Goal: Check status: Check status

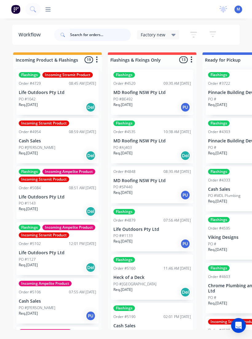
click at [103, 33] on input "text" at bounding box center [100, 35] width 61 height 12
type input "Water tight"
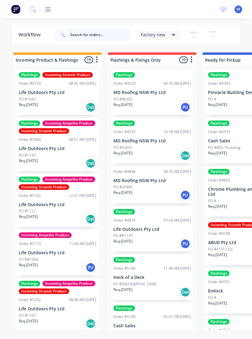
click at [104, 40] on input "text" at bounding box center [100, 35] width 61 height 12
type input "Water tight"
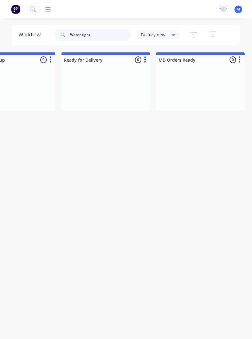
scroll to position [0, 246]
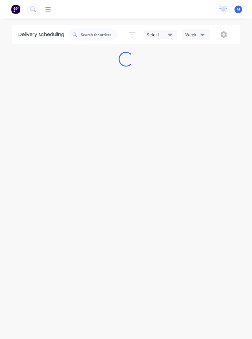
scroll to position [5, 0]
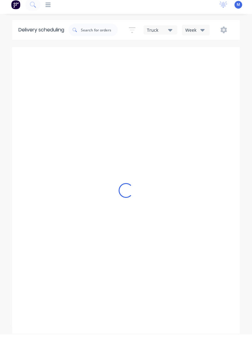
scroll to position [5, 0]
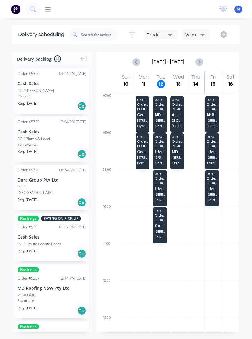
click at [54, 29] on div "Delivery scheduling" at bounding box center [40, 35] width 56 height 20
click at [50, 7] on icon at bounding box center [48, 9] width 5 height 4
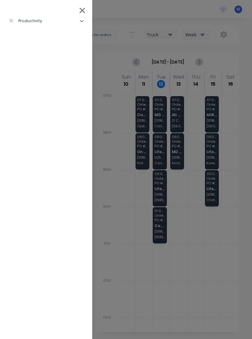
click at [78, 20] on li "productivity" at bounding box center [46, 20] width 83 height 15
click at [57, 67] on div "Delivery Scheduling" at bounding box center [38, 67] width 48 height 6
click at [173, 250] on div "productivity Workflow Planner Delivery Scheduling Timesheets" at bounding box center [167, 169] width 252 height 339
click at [83, 9] on icon at bounding box center [82, 10] width 6 height 9
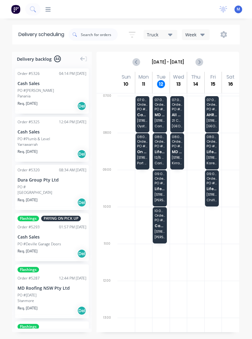
click at [164, 118] on div "07:00 - 08:00 Order # 5279 PO # HB506 MD Roofing NSW Pty Ltd 9 Carabella Rd Car…" at bounding box center [160, 114] width 14 height 36
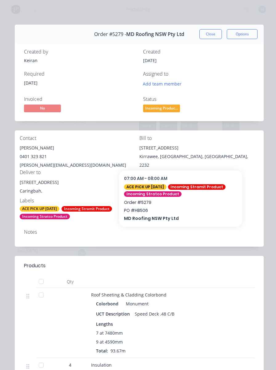
click at [213, 32] on button "Close" at bounding box center [210, 34] width 22 height 10
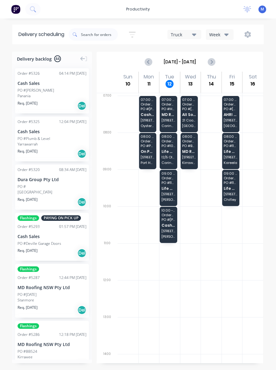
click at [171, 230] on div "10:00 - 11:00 Order # 5310 PO # Paul Eisenhuth Cash Sales 174 Birdwood Rd Georg…" at bounding box center [169, 225] width 18 height 36
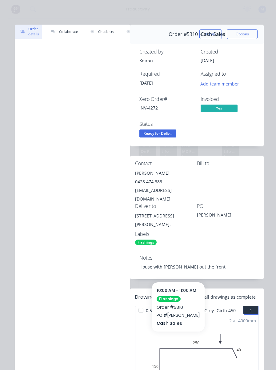
click at [208, 28] on div "Order #5310 - Cash Sales" at bounding box center [197, 34] width 57 height 18
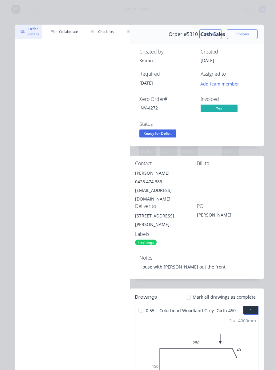
click at [216, 30] on button "Close" at bounding box center [210, 34] width 22 height 10
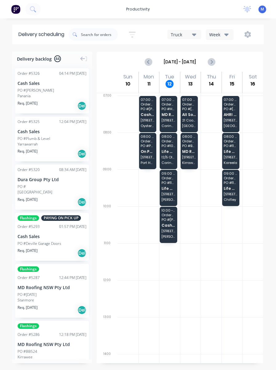
scroll to position [5, 0]
click at [14, 8] on img at bounding box center [15, 9] width 9 height 9
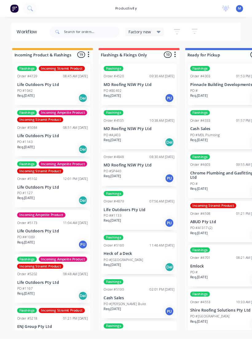
scroll to position [10, 0]
